Goal: Task Accomplishment & Management: Use online tool/utility

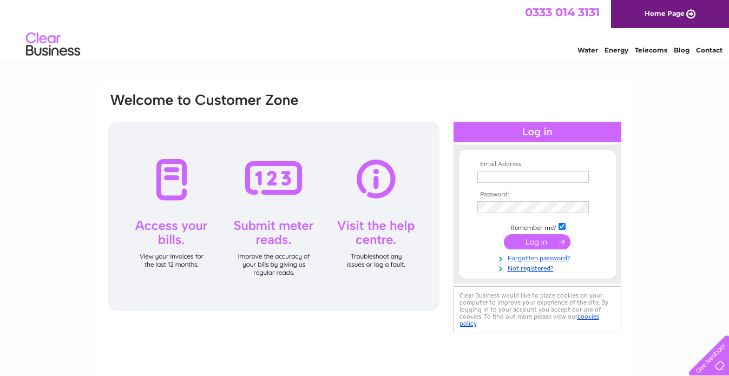
type input "[EMAIL_ADDRESS][DOMAIN_NAME]"
click at [543, 236] on input "submit" at bounding box center [537, 241] width 67 height 15
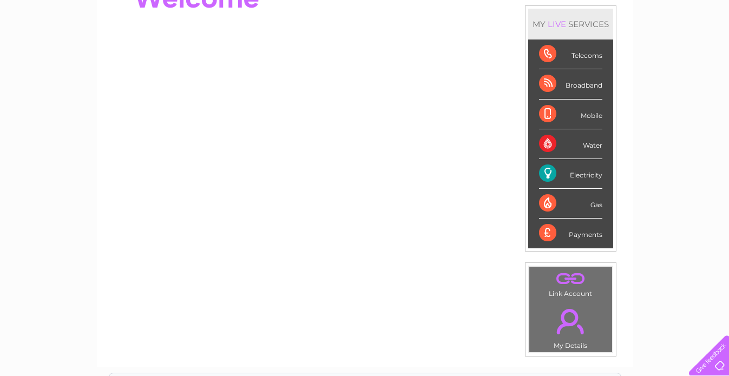
scroll to position [162, 0]
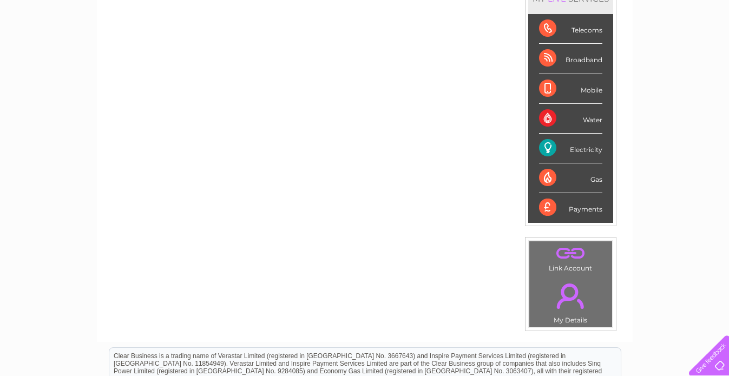
click at [565, 148] on div "Electricity" at bounding box center [570, 149] width 63 height 30
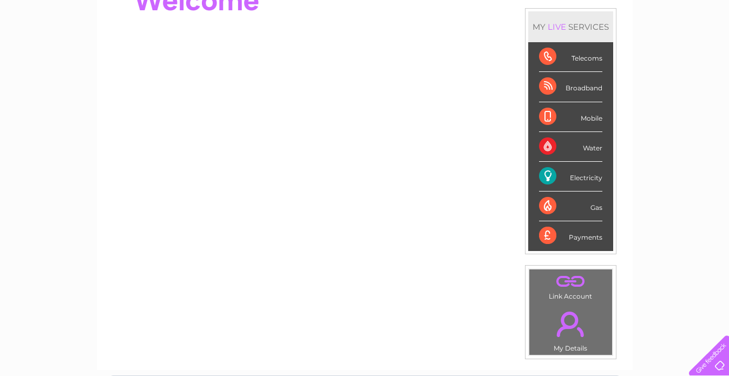
scroll to position [108, 0]
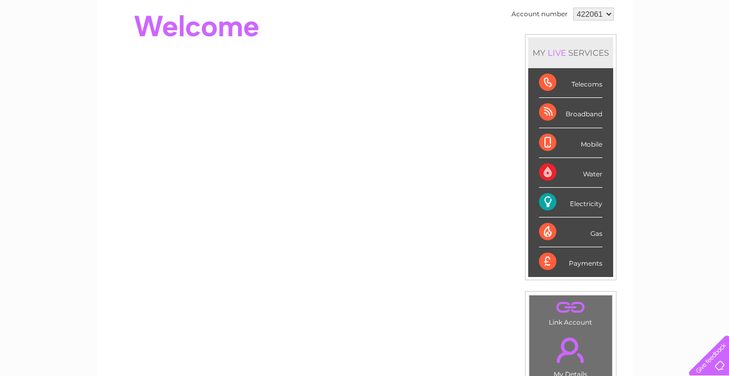
click at [551, 197] on div "Electricity" at bounding box center [570, 203] width 63 height 30
drag, startPoint x: 551, startPoint y: 197, endPoint x: 586, endPoint y: 200, distance: 34.8
click at [586, 200] on div "Electricity" at bounding box center [570, 203] width 63 height 30
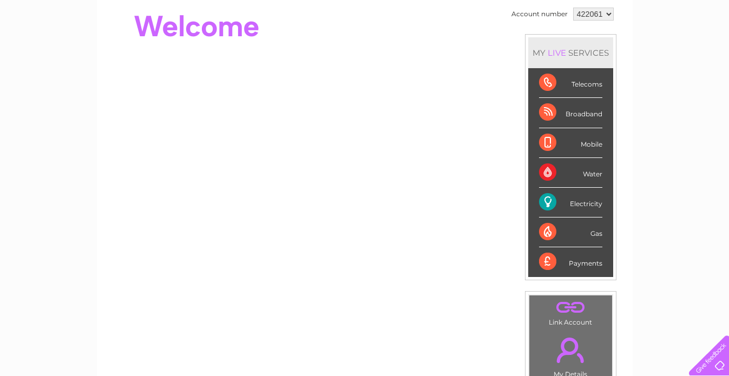
drag, startPoint x: 586, startPoint y: 200, endPoint x: 551, endPoint y: 202, distance: 34.7
click at [551, 202] on div "Electricity" at bounding box center [570, 203] width 63 height 30
click at [607, 14] on select "422061" at bounding box center [593, 14] width 41 height 13
click at [650, 35] on div "My Clear Business Login Details My Details My Preferences Link Account My Accou…" at bounding box center [364, 277] width 729 height 608
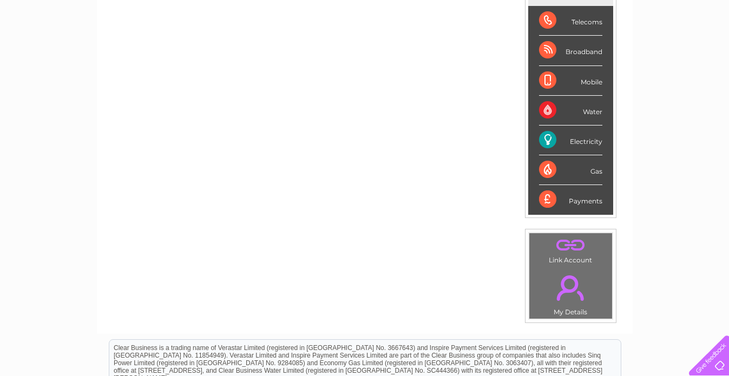
scroll to position [216, 0]
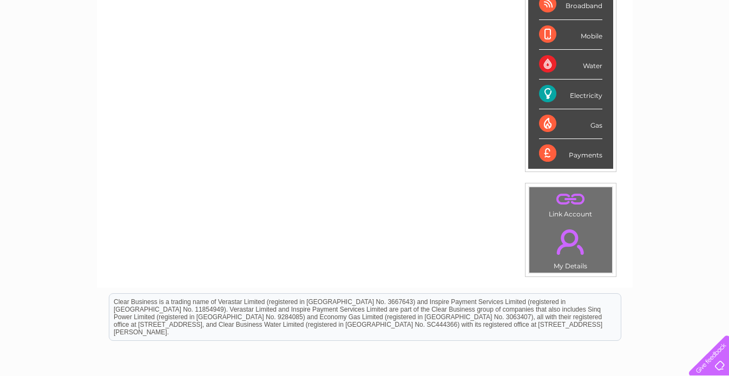
click at [564, 198] on link "." at bounding box center [570, 199] width 77 height 19
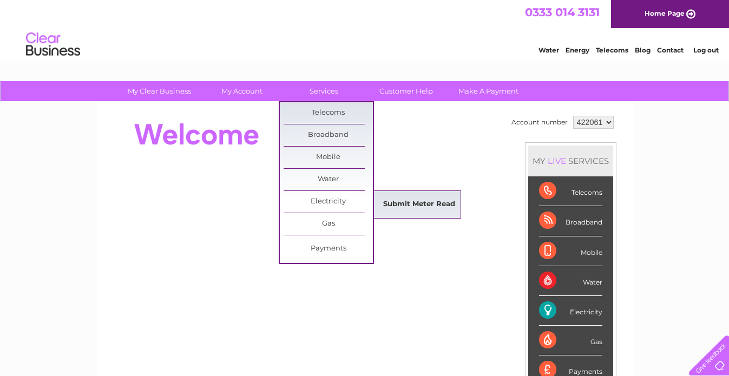
click at [412, 202] on link "Submit Meter Read" at bounding box center [418, 205] width 89 height 22
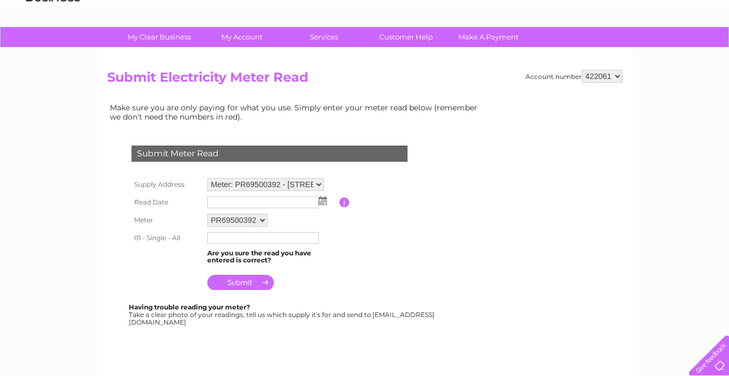
scroll to position [108, 0]
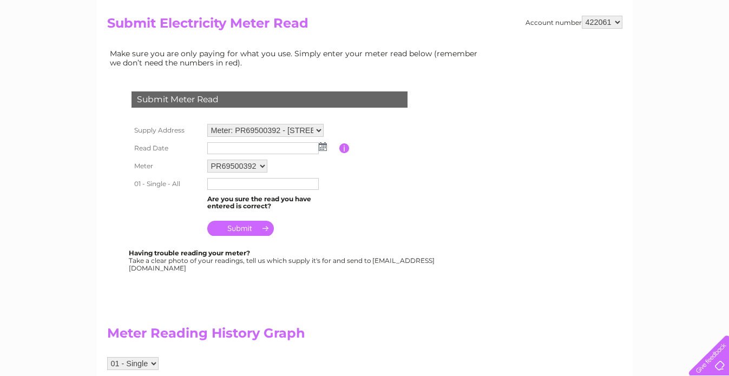
click at [322, 147] on img at bounding box center [323, 146] width 8 height 9
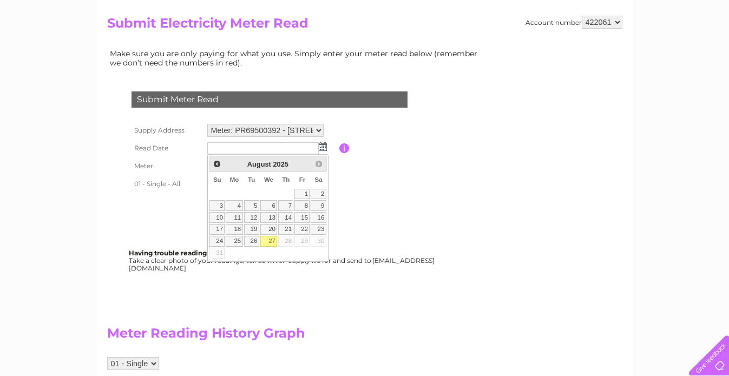
click at [270, 242] on link "27" at bounding box center [268, 241] width 17 height 11
type input "[DATE]"
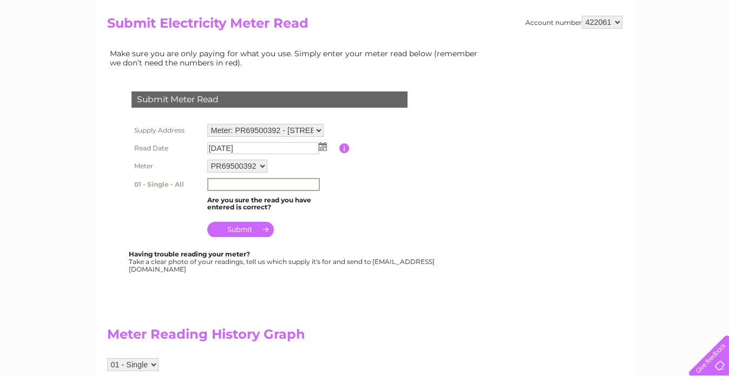
click at [223, 182] on input "text" at bounding box center [263, 184] width 113 height 13
type input "153888"
click at [248, 225] on input "submit" at bounding box center [240, 228] width 67 height 15
